Goal: Task Accomplishment & Management: Complete application form

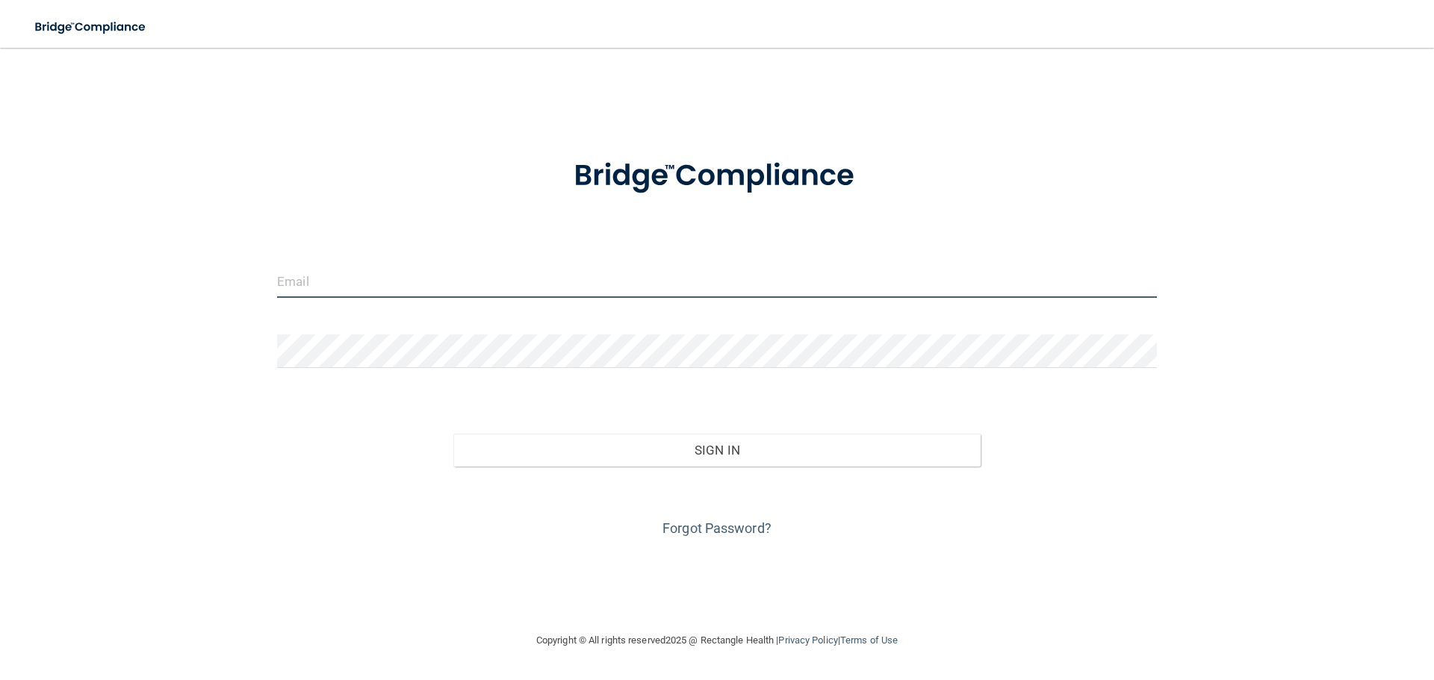
click at [481, 280] on input "email" at bounding box center [717, 281] width 880 height 34
type input "[DOMAIN_NAME][EMAIL_ADDRESS][DOMAIN_NAME]"
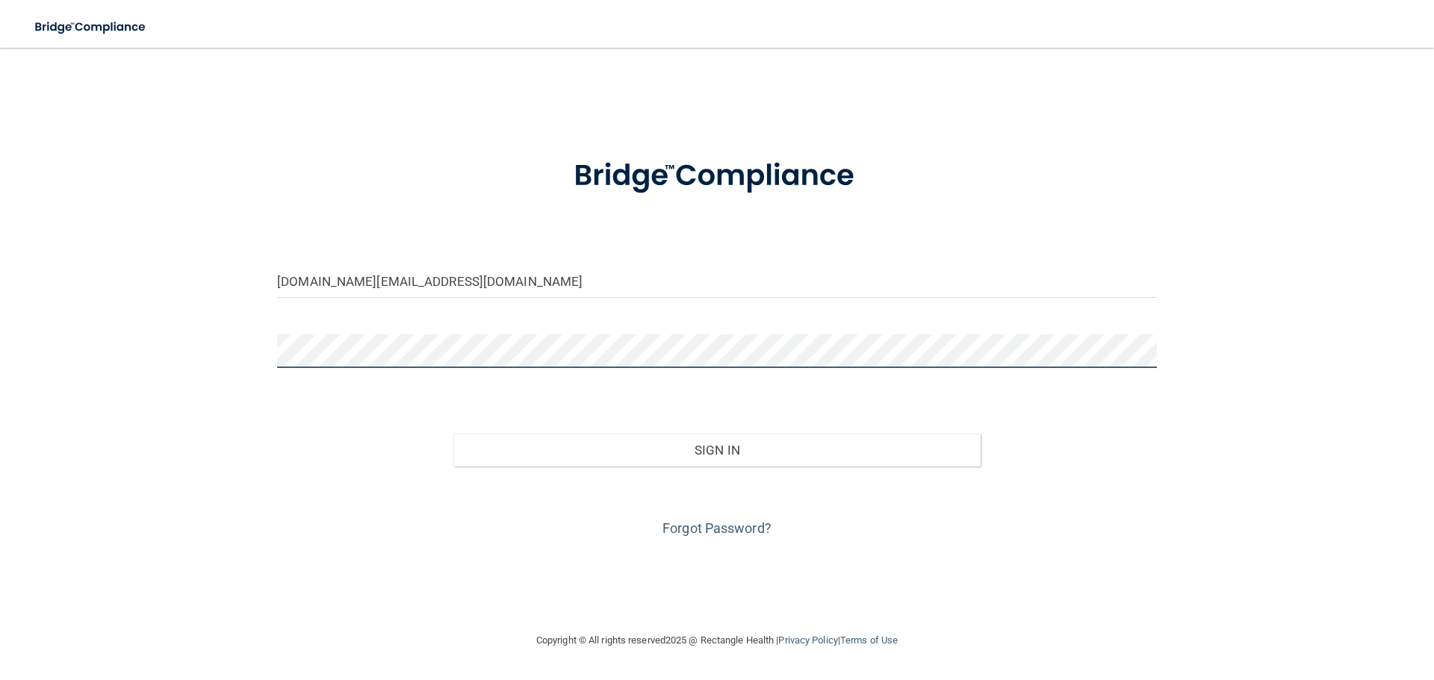
click at [453, 434] on button "Sign In" at bounding box center [717, 450] width 528 height 33
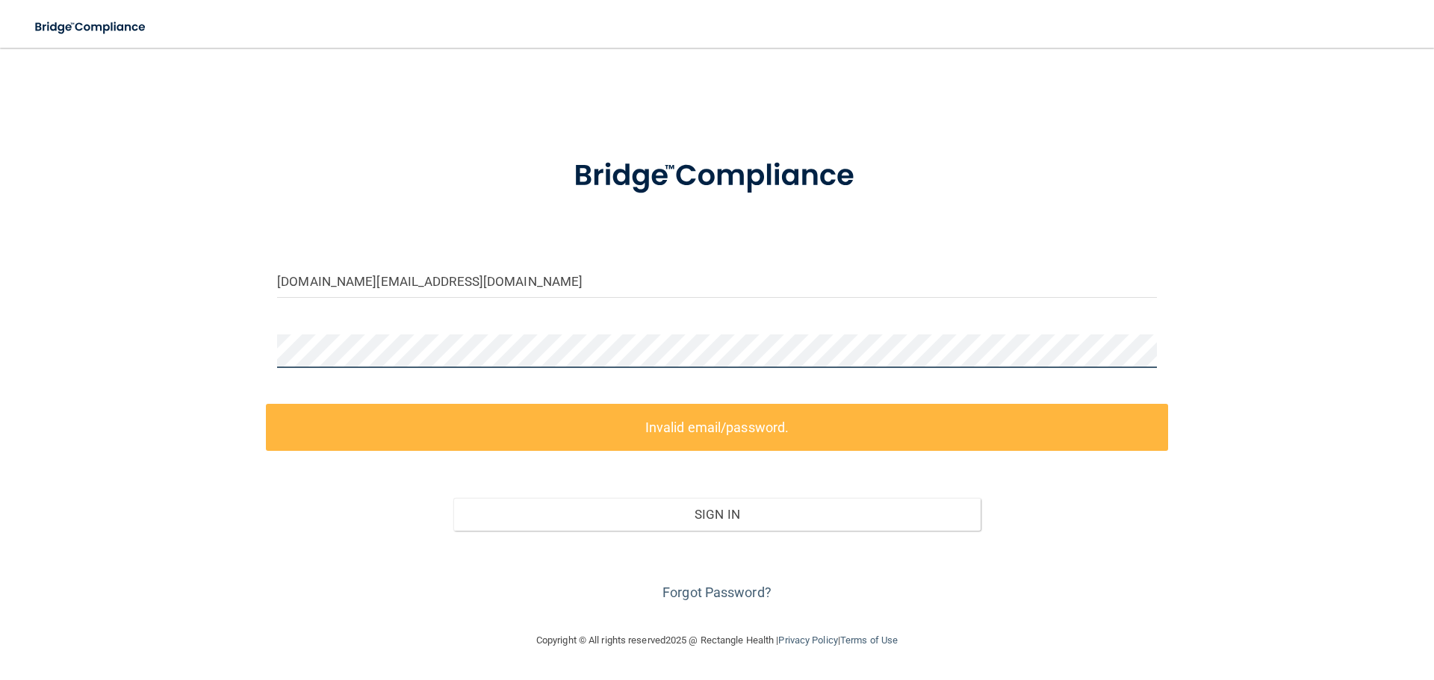
click at [229, 351] on div "[DOMAIN_NAME][EMAIL_ADDRESS][DOMAIN_NAME] Invalid email/password. You don't hav…" at bounding box center [717, 340] width 1374 height 554
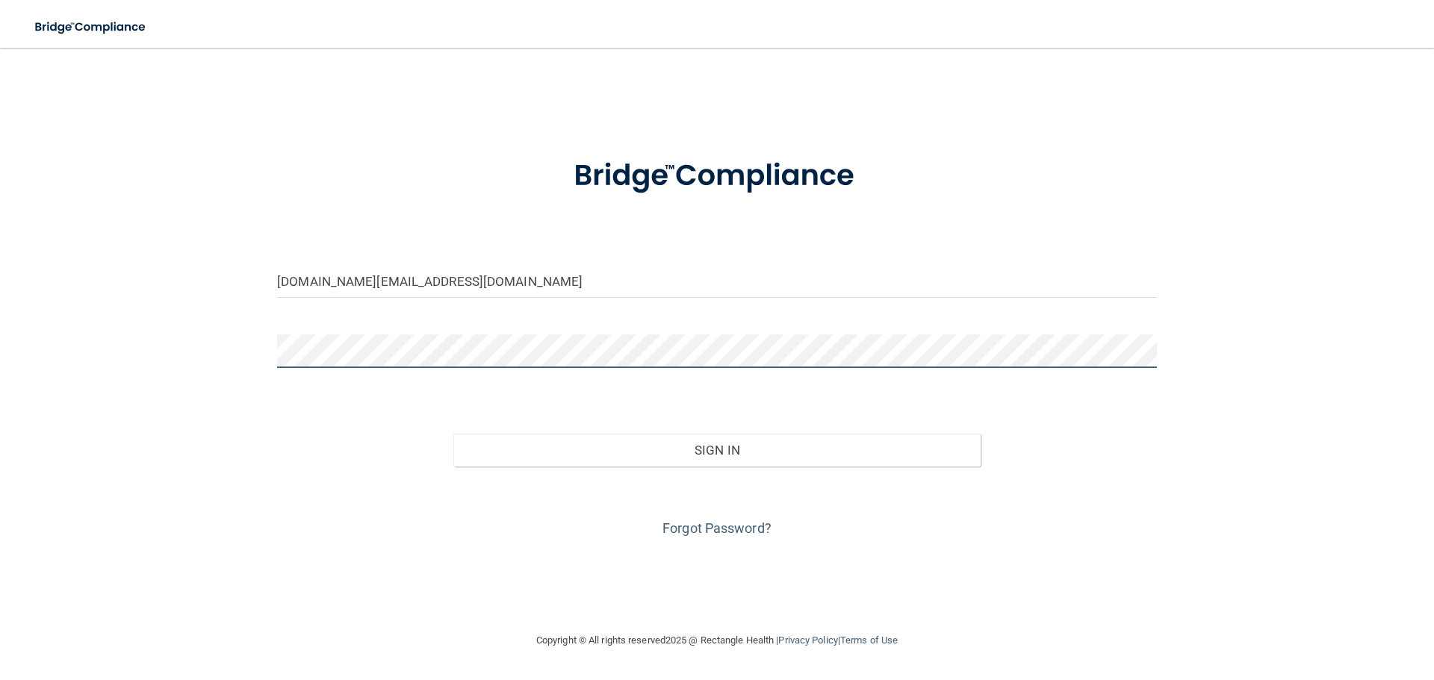
click at [453, 434] on button "Sign In" at bounding box center [717, 450] width 528 height 33
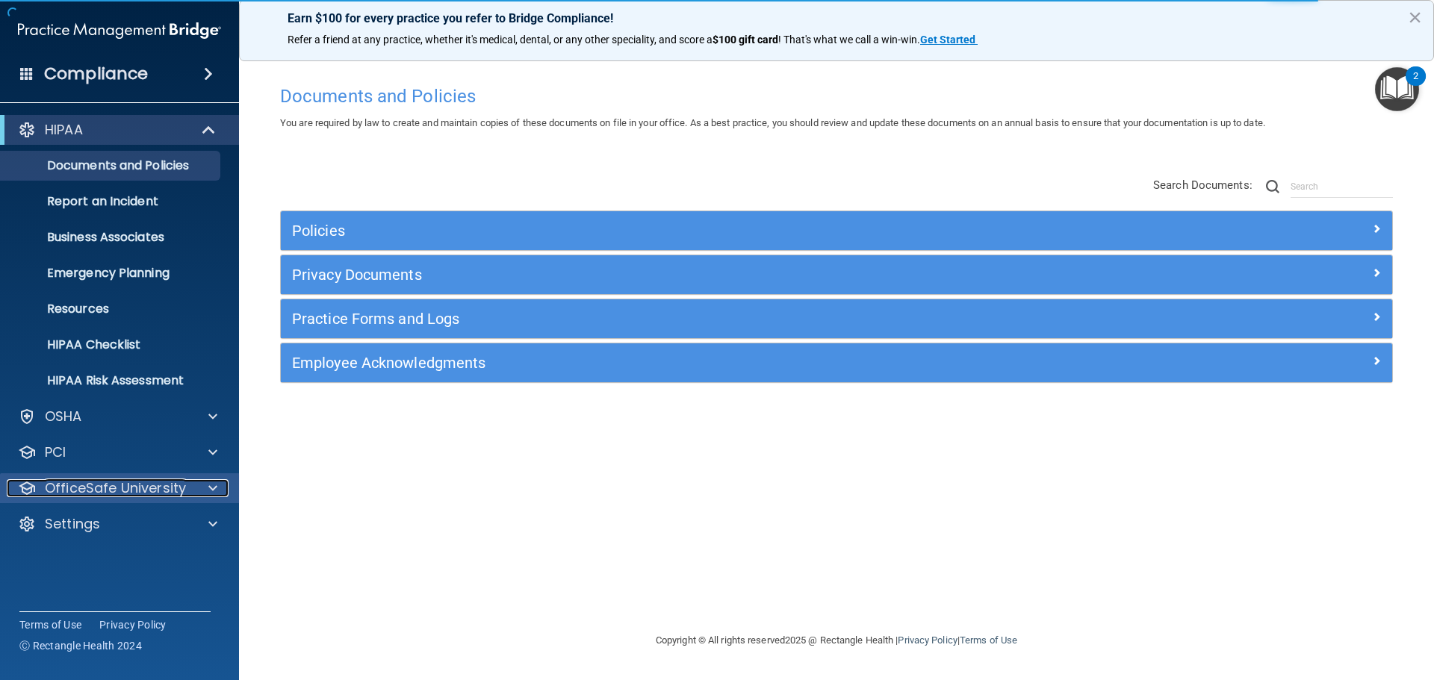
click at [197, 491] on div at bounding box center [210, 488] width 37 height 18
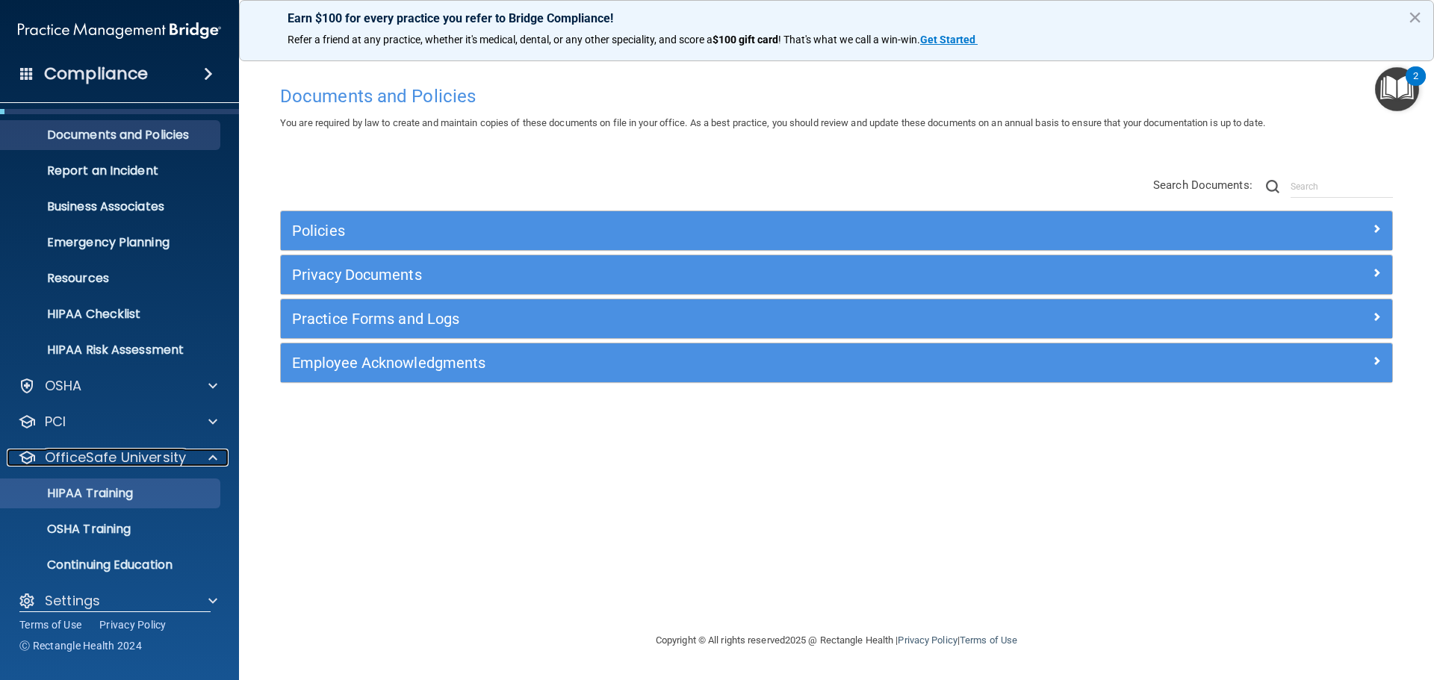
scroll to position [47, 0]
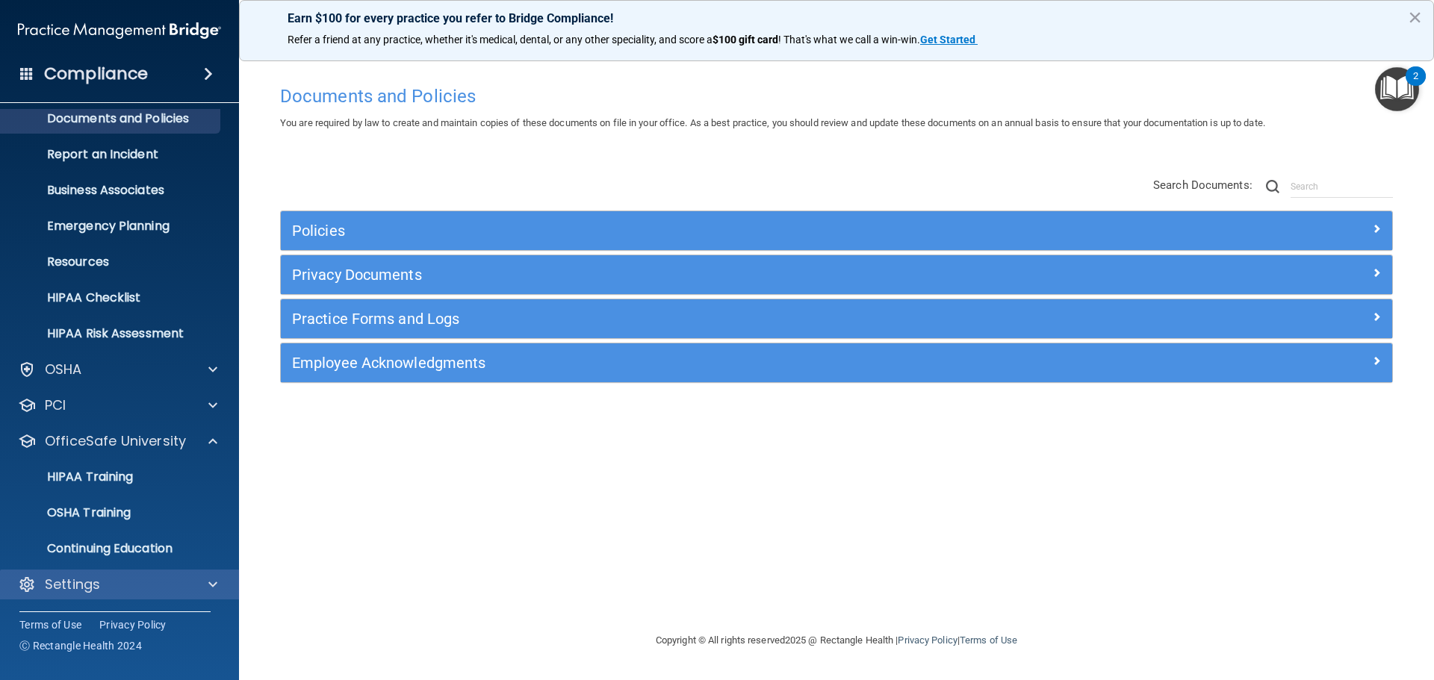
click at [131, 595] on div "Settings" at bounding box center [120, 585] width 240 height 30
click at [210, 586] on span at bounding box center [212, 585] width 9 height 18
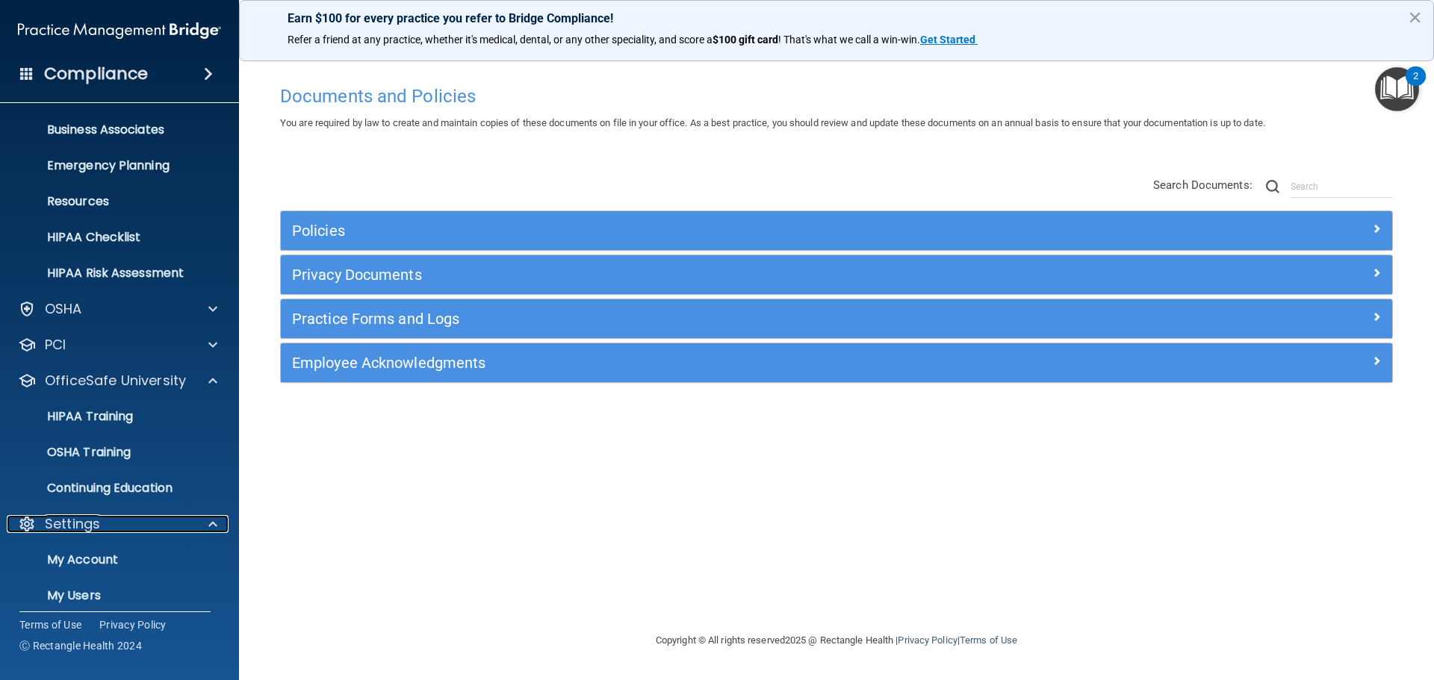
scroll to position [190, 0]
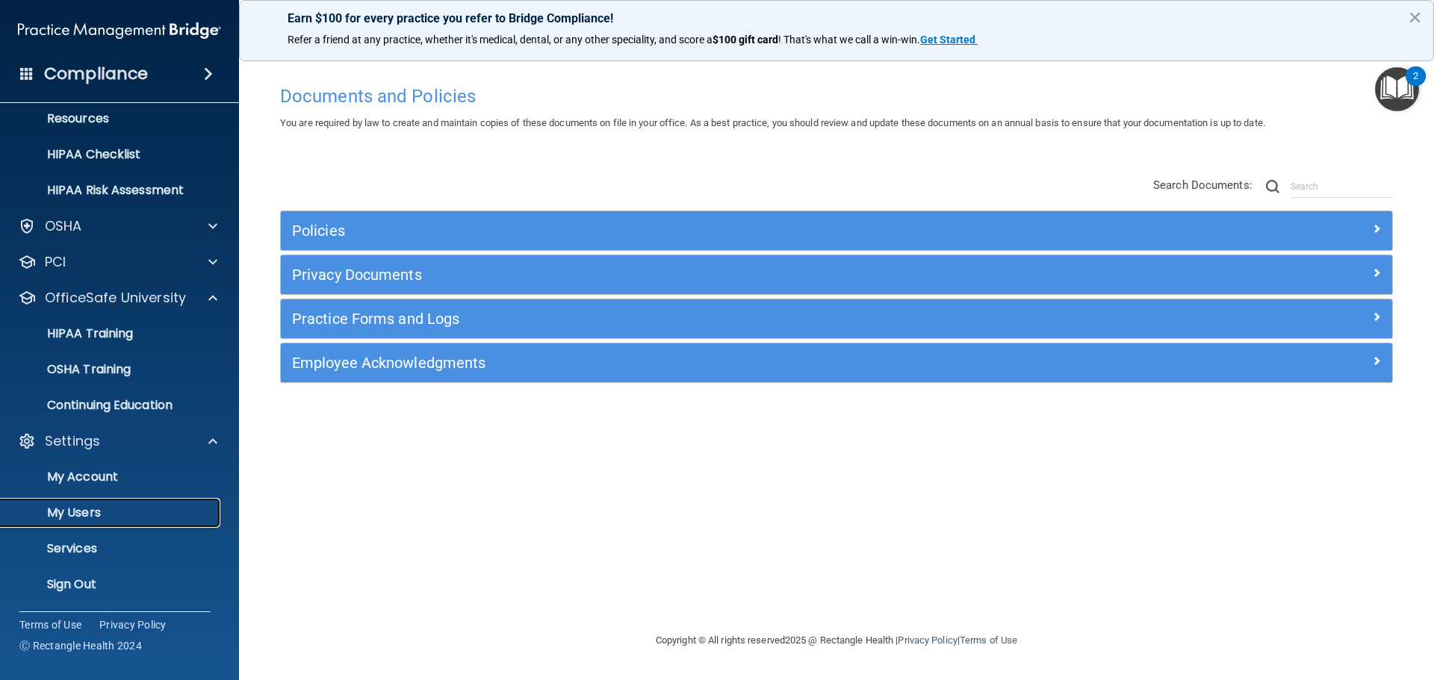
click at [109, 512] on p "My Users" at bounding box center [112, 512] width 204 height 15
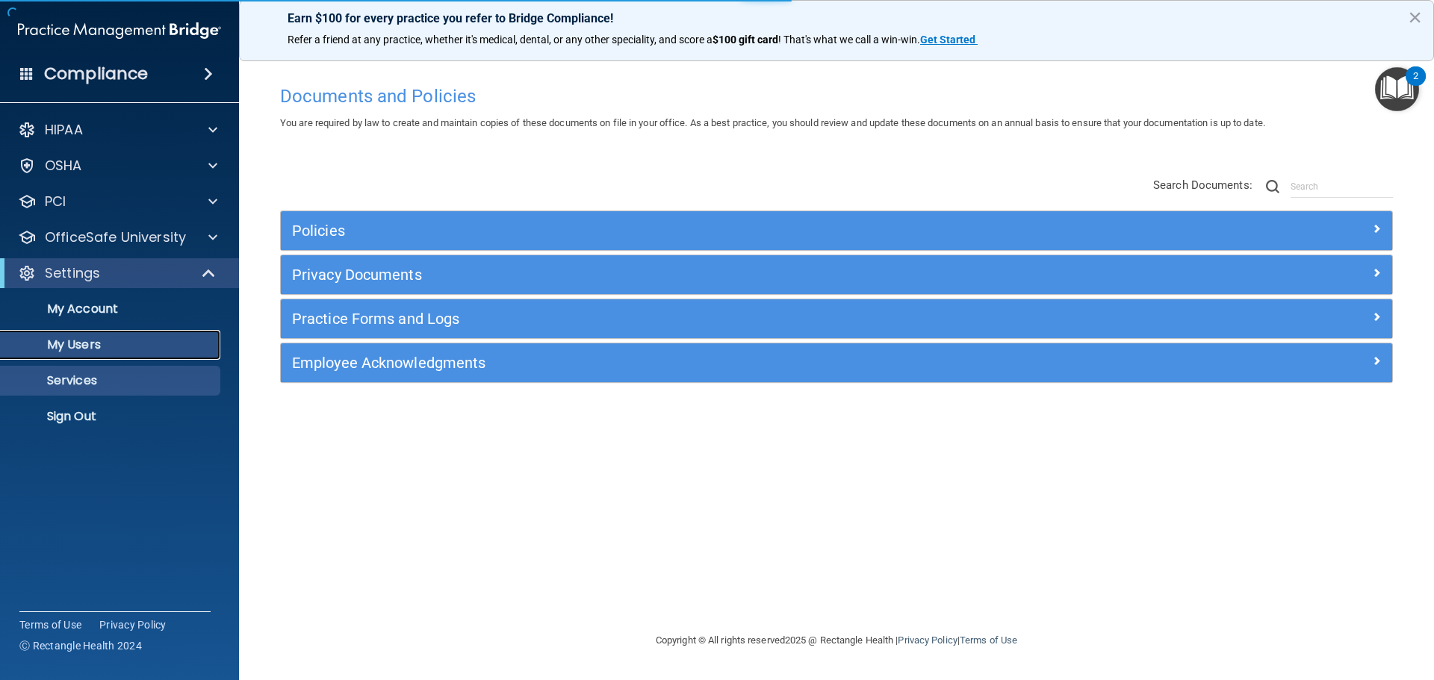
select select "20"
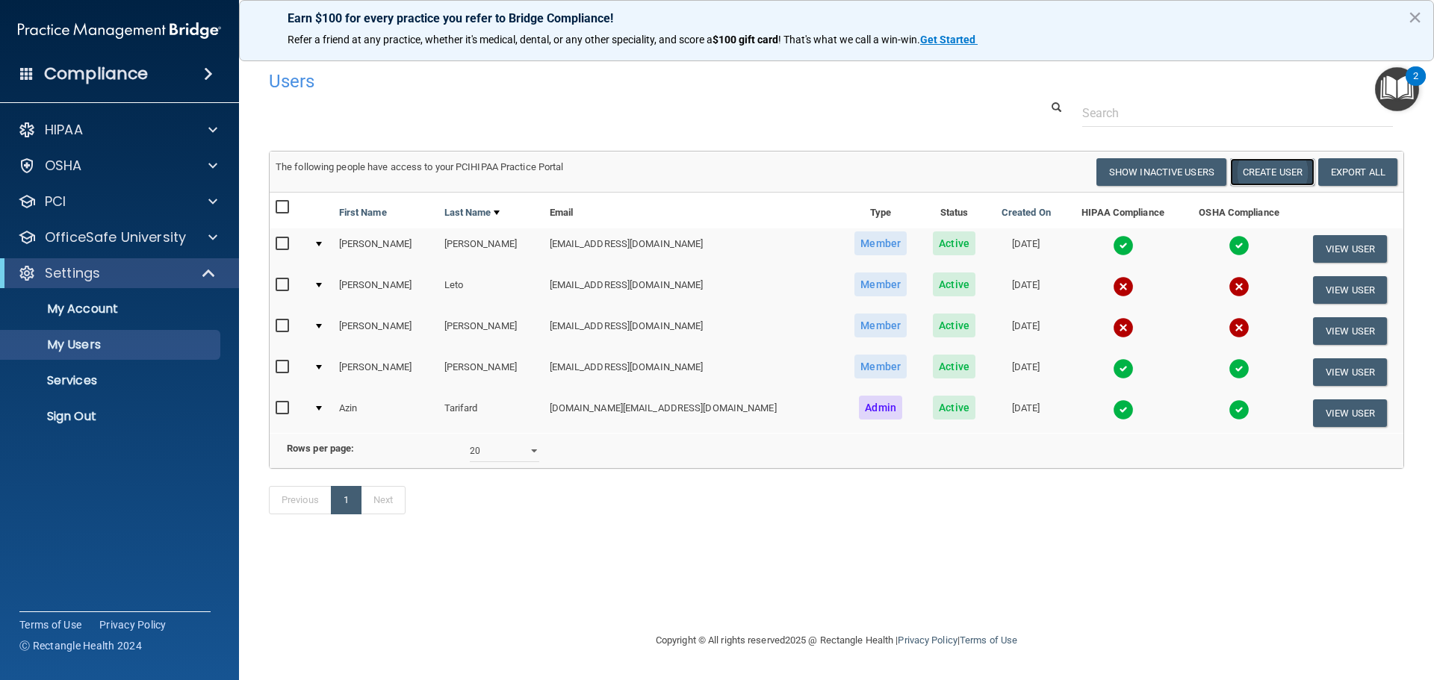
click at [1248, 178] on button "Create User" at bounding box center [1272, 172] width 84 height 28
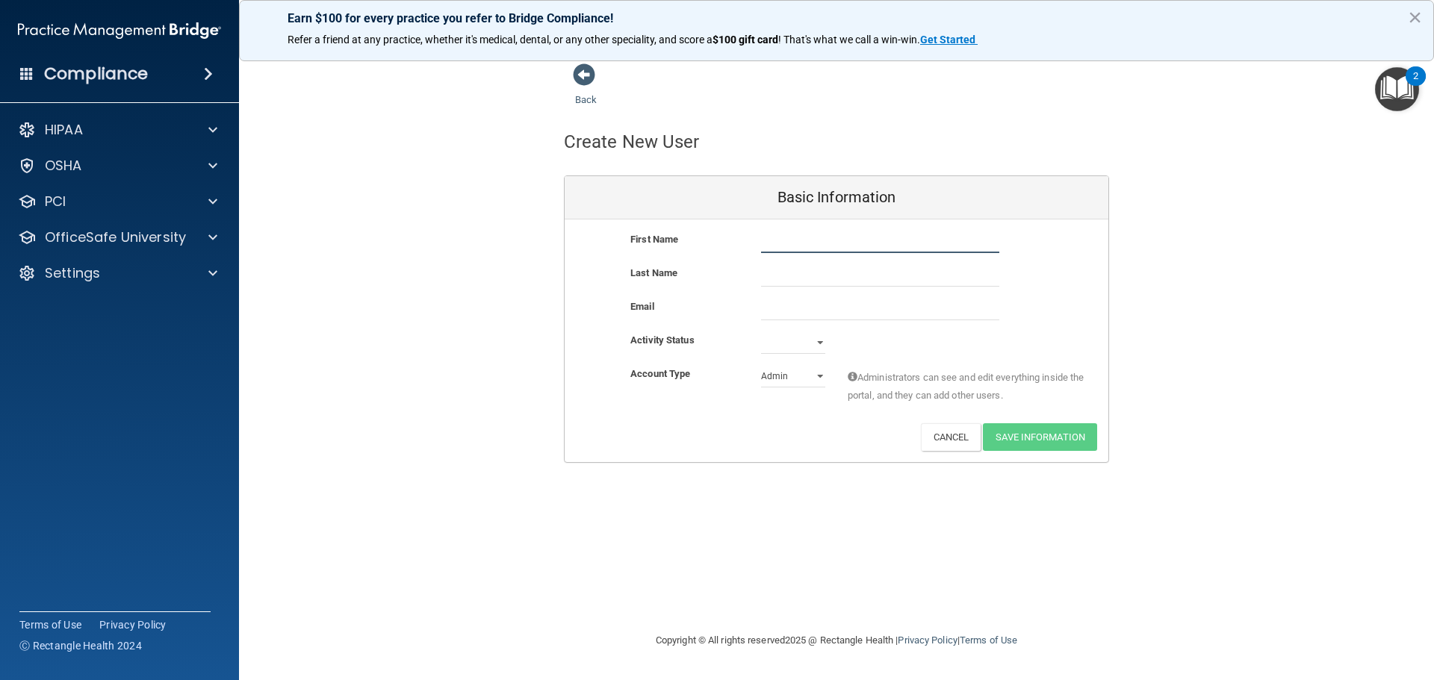
click at [821, 245] on input "text" at bounding box center [880, 242] width 238 height 22
paste input "[PERSON_NAME]"
type input "[PERSON_NAME]"
click at [783, 281] on input "text" at bounding box center [880, 275] width 238 height 22
type input "[PERSON_NAME]"
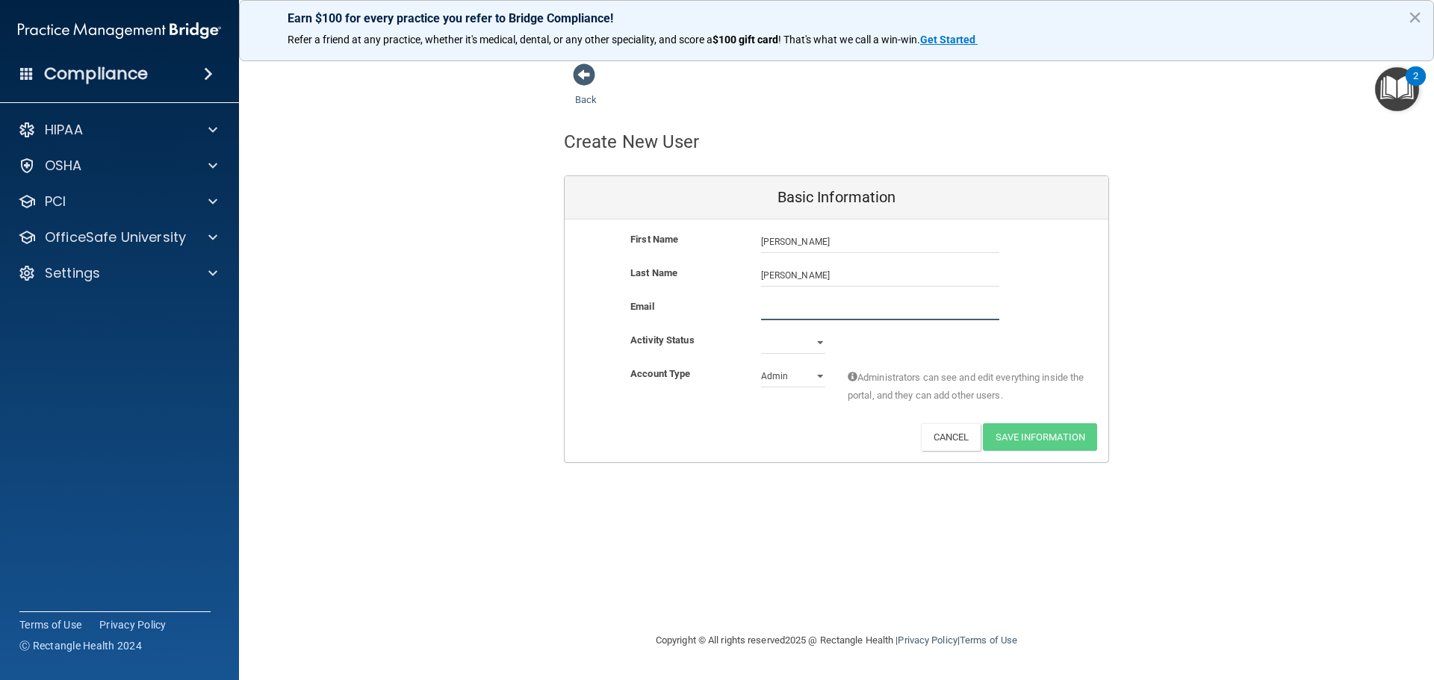
click at [774, 311] on input "email" at bounding box center [880, 309] width 238 height 22
paste input "[EMAIL_ADDRESS][DOMAIN_NAME]"
type input "[EMAIL_ADDRESS][DOMAIN_NAME]"
click at [765, 347] on select "Active Inactive" at bounding box center [793, 343] width 64 height 22
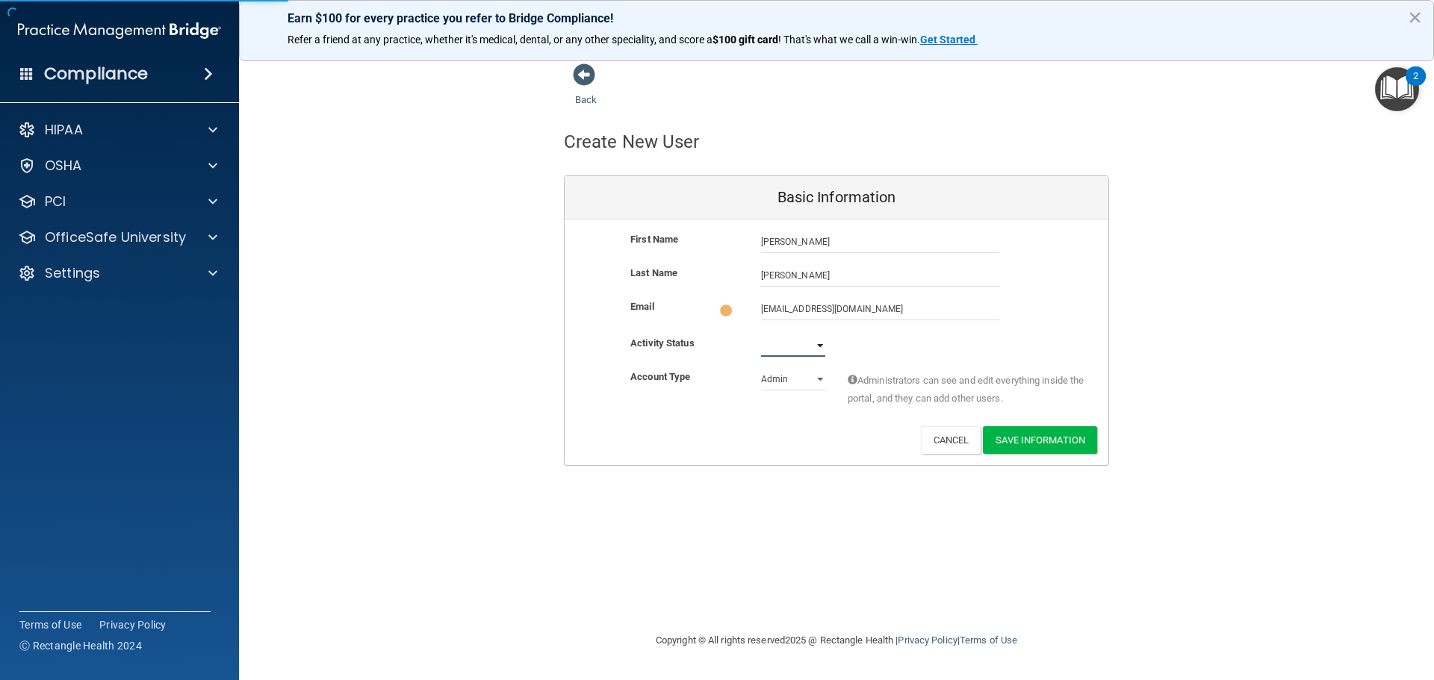
select select "active"
click at [761, 334] on select "Active Inactive" at bounding box center [793, 345] width 64 height 22
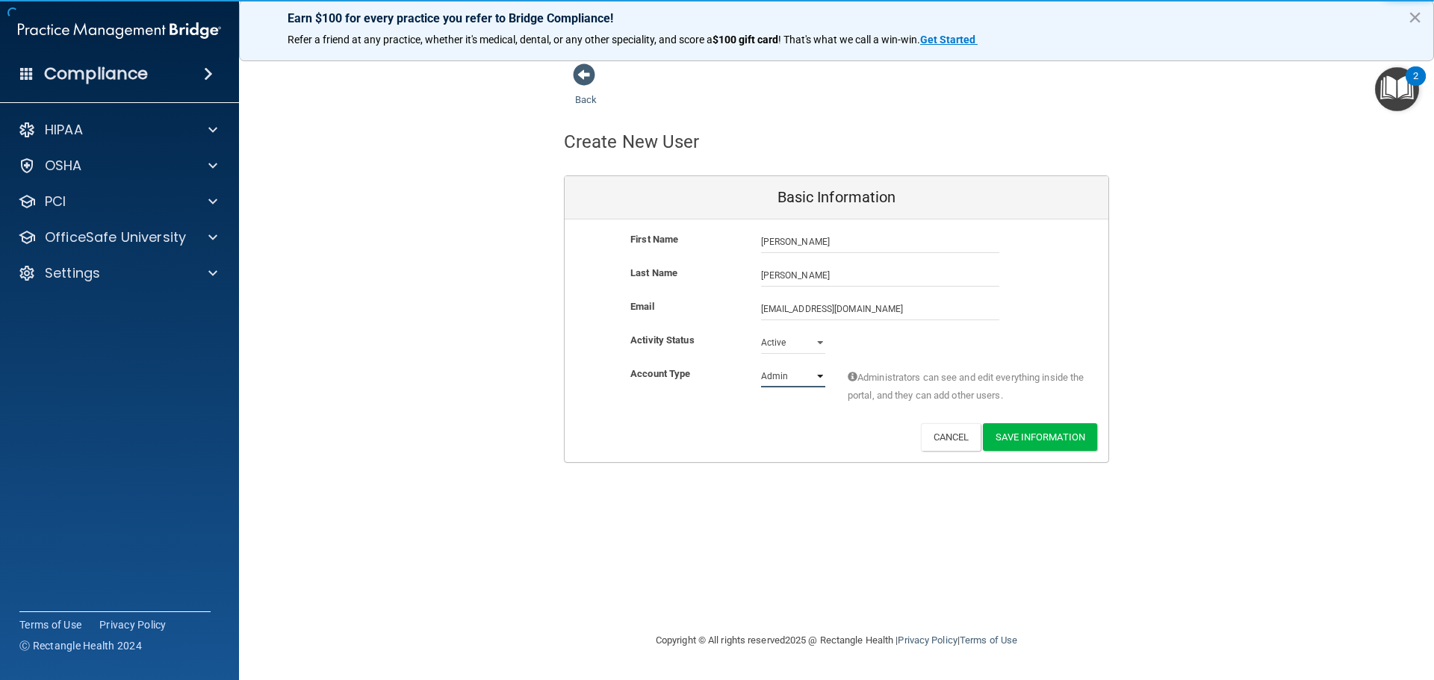
click at [774, 368] on select "Admin Member" at bounding box center [793, 376] width 64 height 22
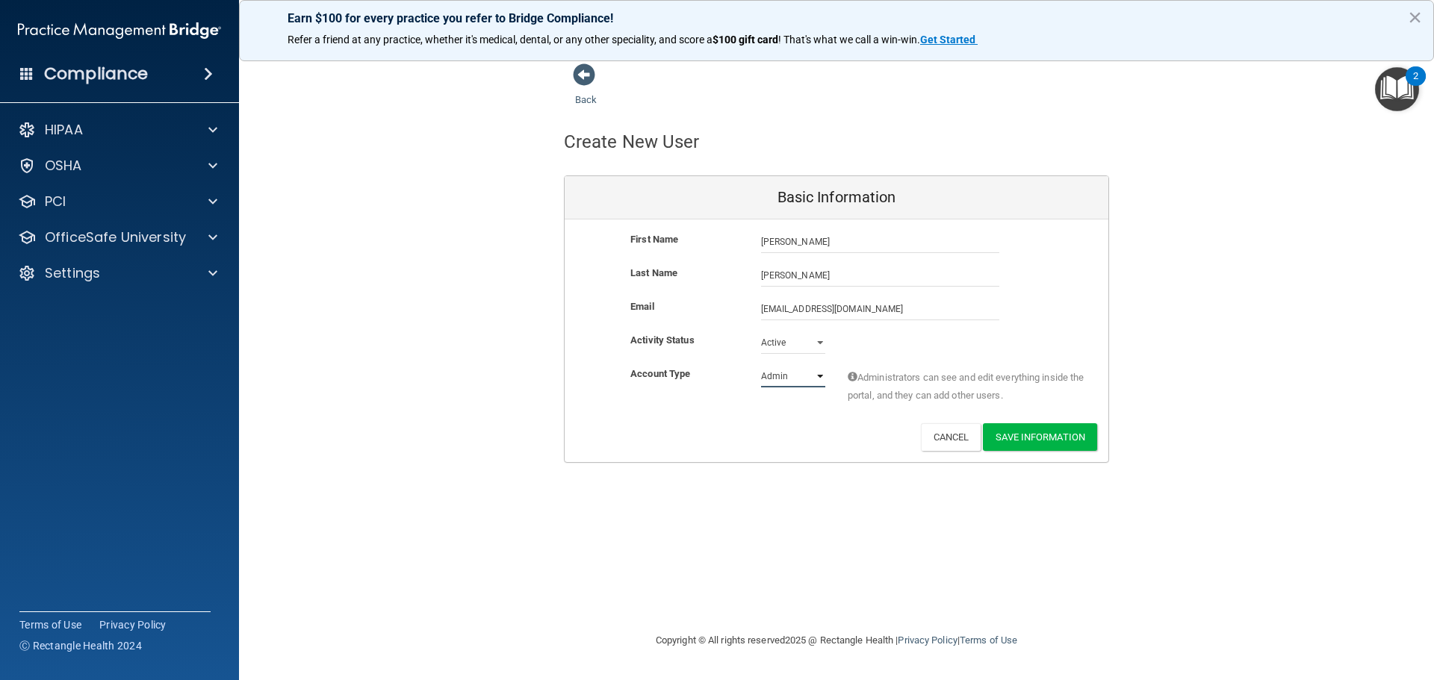
select select "practice_member"
click at [761, 365] on select "Admin Member" at bounding box center [793, 376] width 64 height 22
click at [1023, 442] on button "Save Information" at bounding box center [1040, 437] width 114 height 28
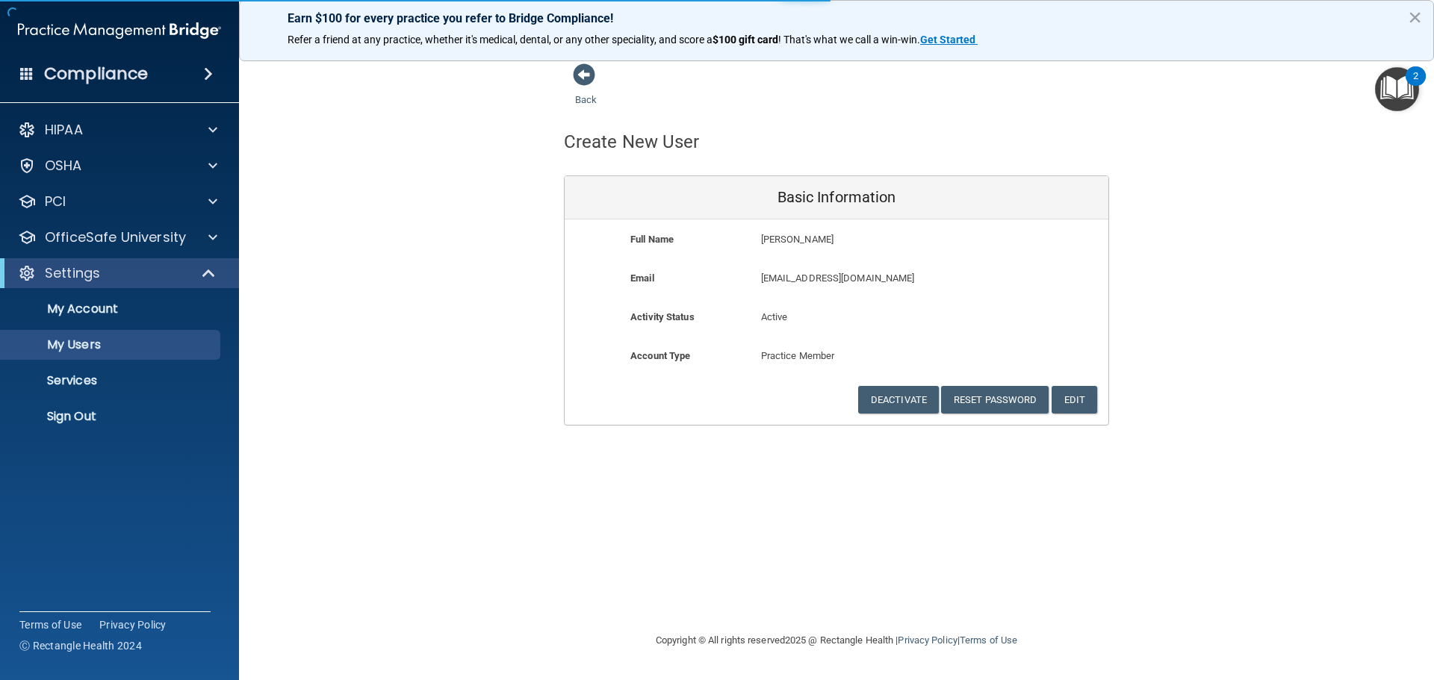
select select "20"
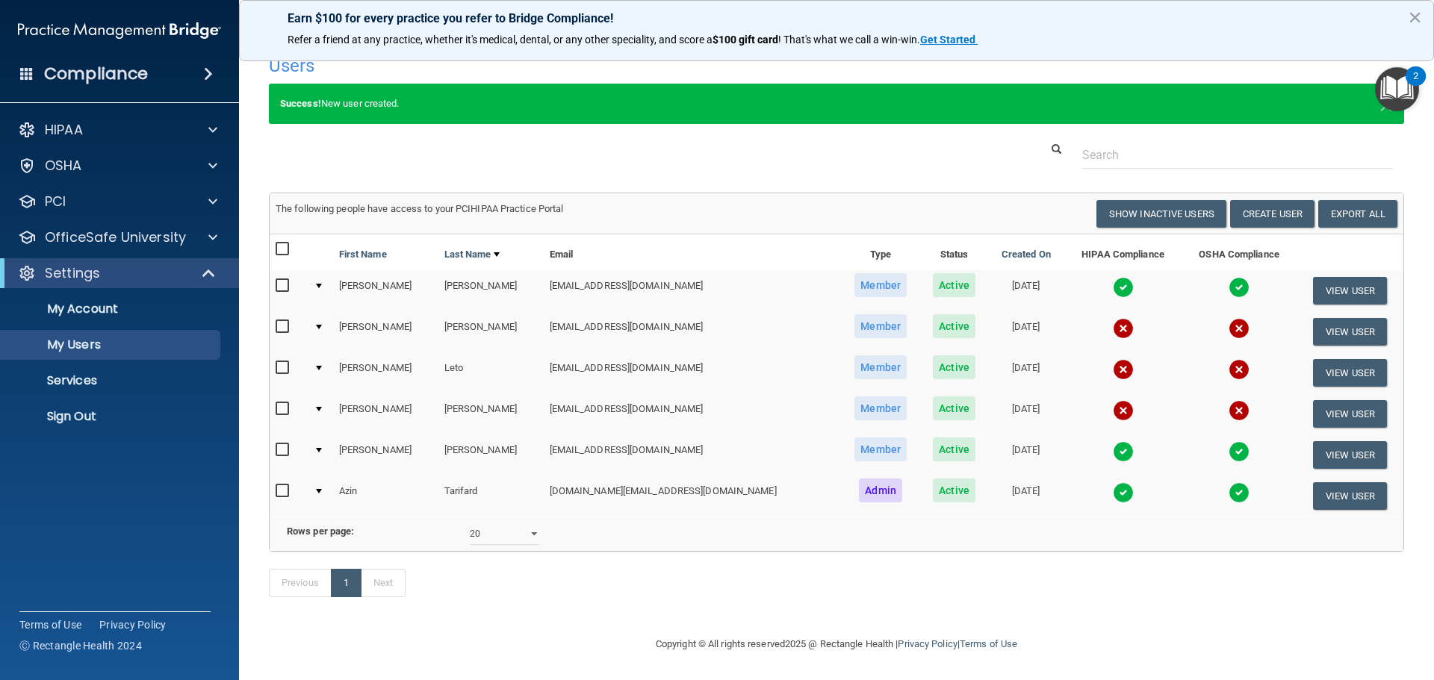
scroll to position [38, 0]
